Goal: Information Seeking & Learning: Learn about a topic

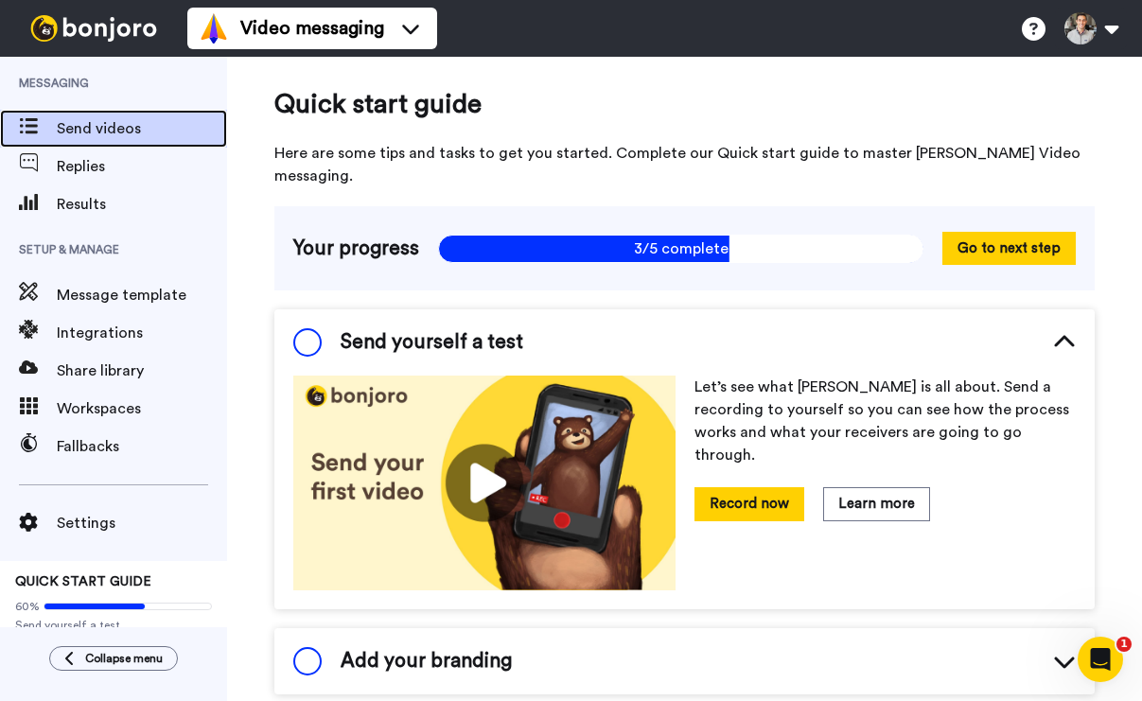
click at [97, 131] on span "Send videos" at bounding box center [142, 128] width 170 height 23
